Goal: Task Accomplishment & Management: Manage account settings

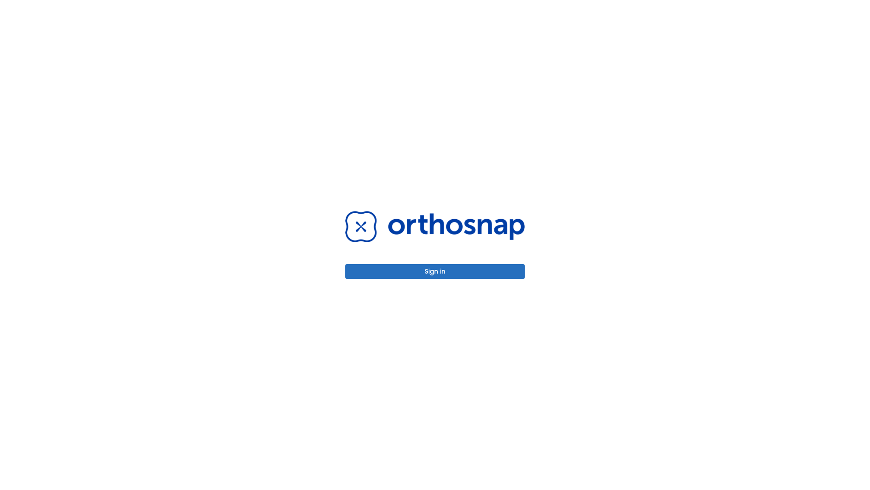
click at [435, 271] on button "Sign in" at bounding box center [435, 271] width 180 height 15
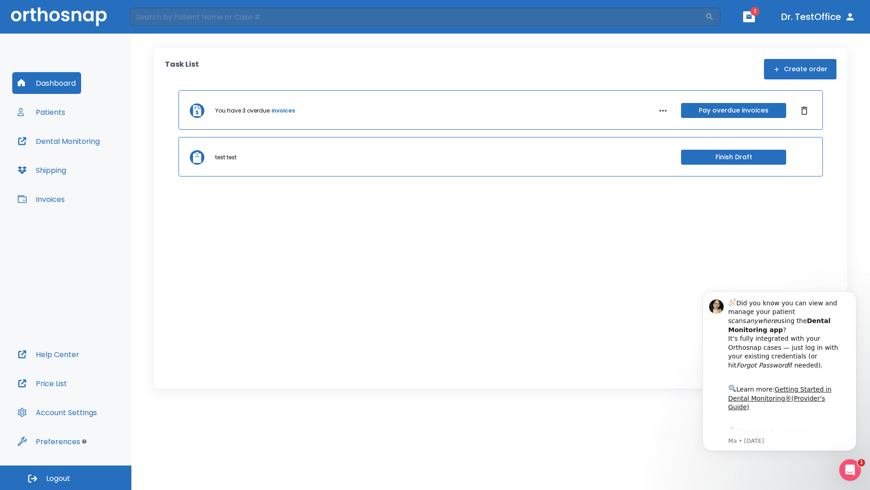
click at [66, 477] on span "Logout" at bounding box center [58, 478] width 24 height 10
